Goal: Transaction & Acquisition: Purchase product/service

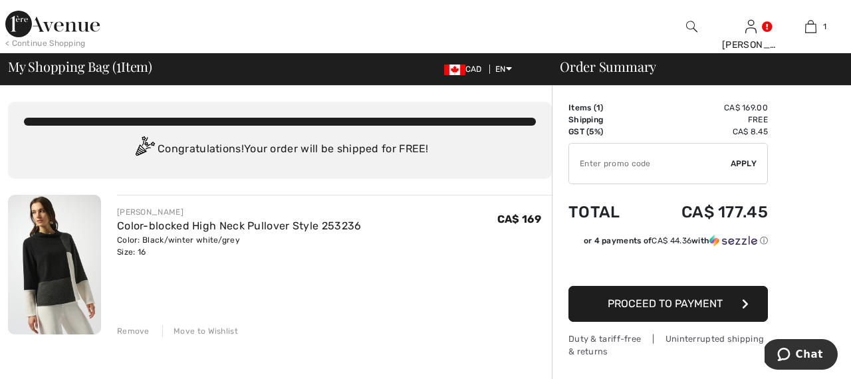
click at [679, 305] on span "Proceed to Payment" at bounding box center [665, 303] width 115 height 13
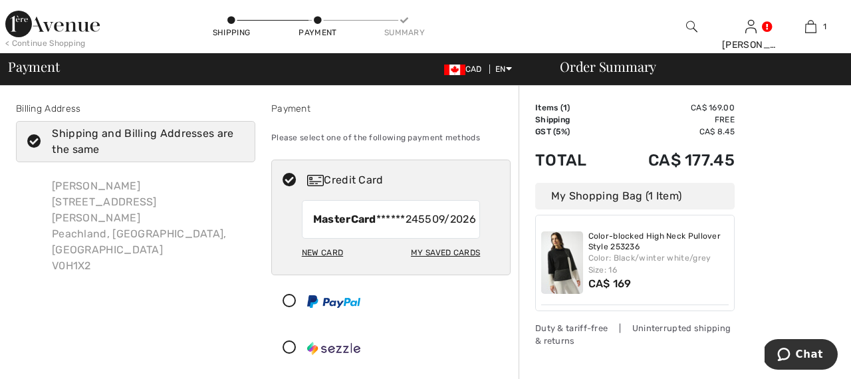
click at [450, 264] on div "My Saved Cards" at bounding box center [445, 252] width 69 height 23
radio input "true"
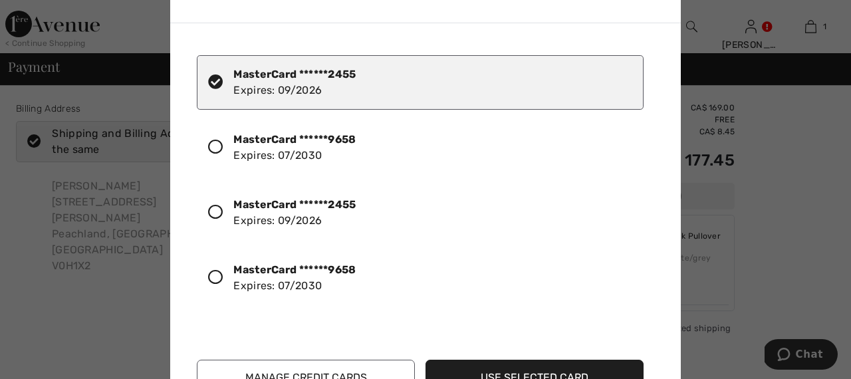
click at [216, 148] on icon at bounding box center [215, 147] width 15 height 15
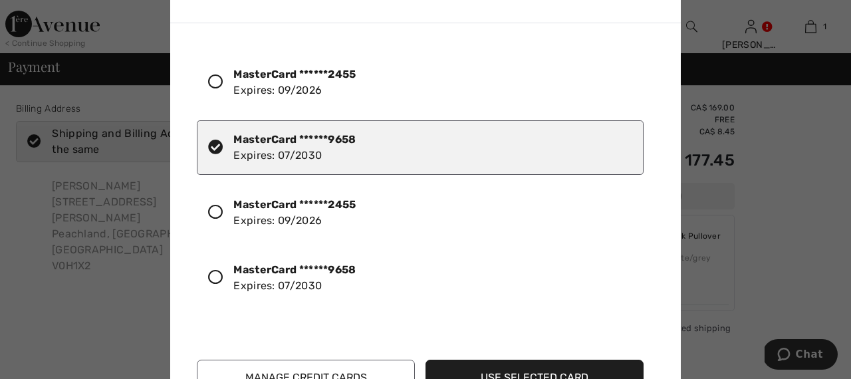
click at [615, 374] on button "Use Selected Card" at bounding box center [535, 378] width 218 height 36
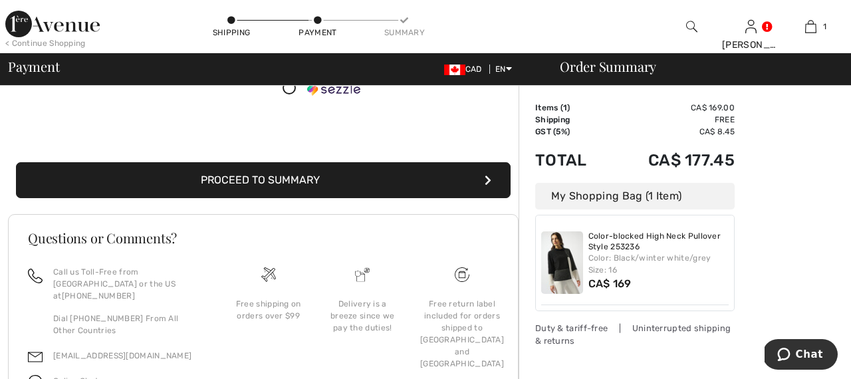
scroll to position [260, 0]
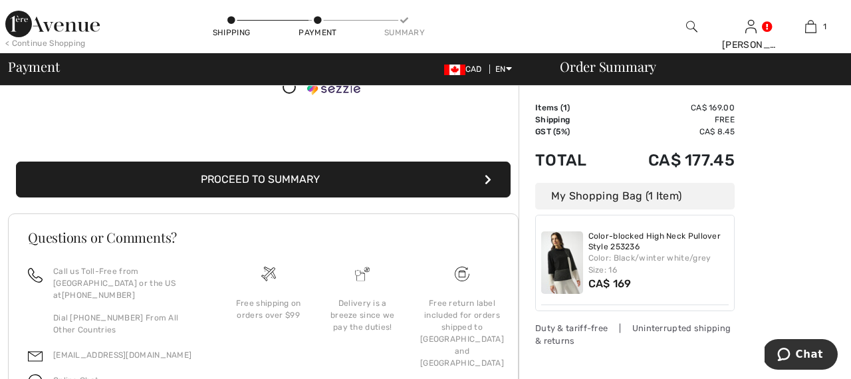
click at [390, 188] on button "Proceed to Summary" at bounding box center [263, 180] width 495 height 36
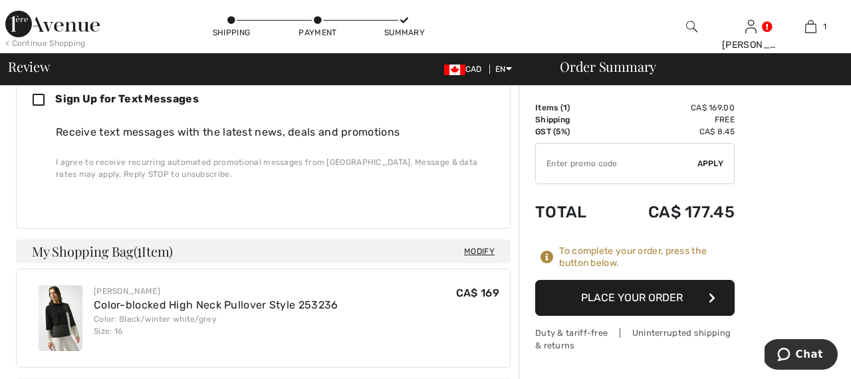
scroll to position [412, 0]
click at [636, 297] on button "Place Your Order" at bounding box center [636, 298] width 200 height 36
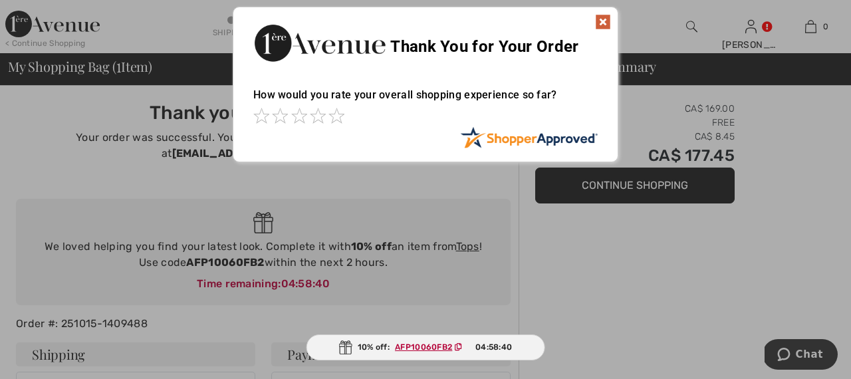
click at [602, 21] on img at bounding box center [603, 22] width 16 height 16
